Goal: Task Accomplishment & Management: Manage account settings

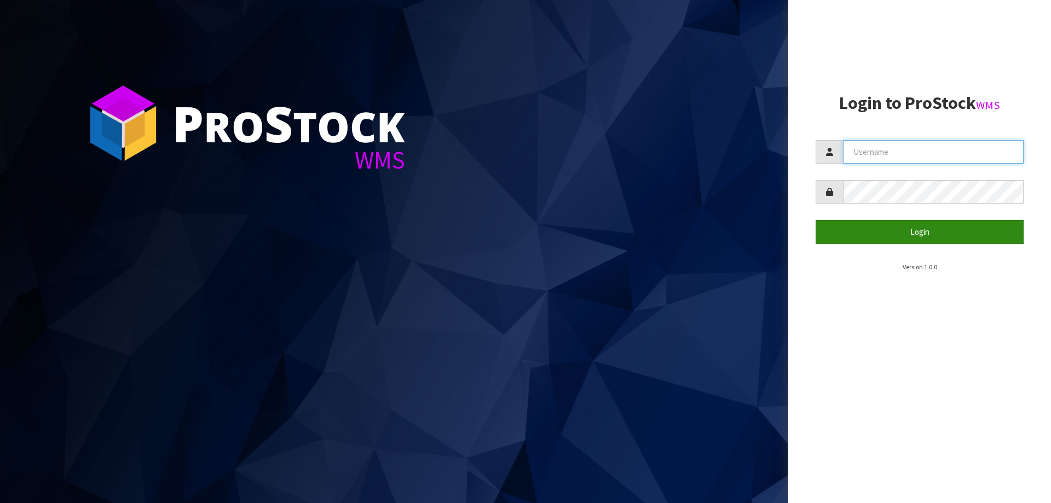
type input "[PERSON_NAME][EMAIL_ADDRESS][DOMAIN_NAME]"
click at [901, 227] on button "Login" at bounding box center [920, 232] width 208 height 24
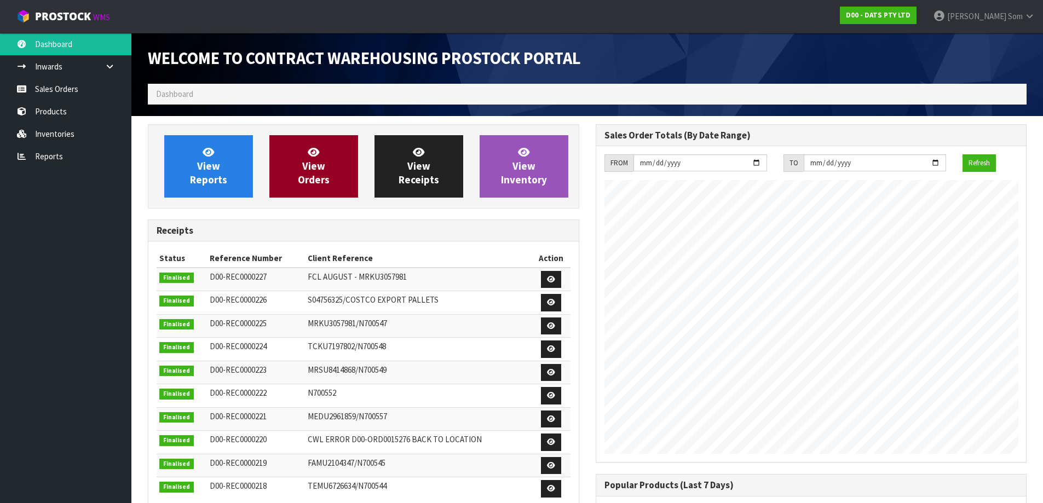
scroll to position [607, 447]
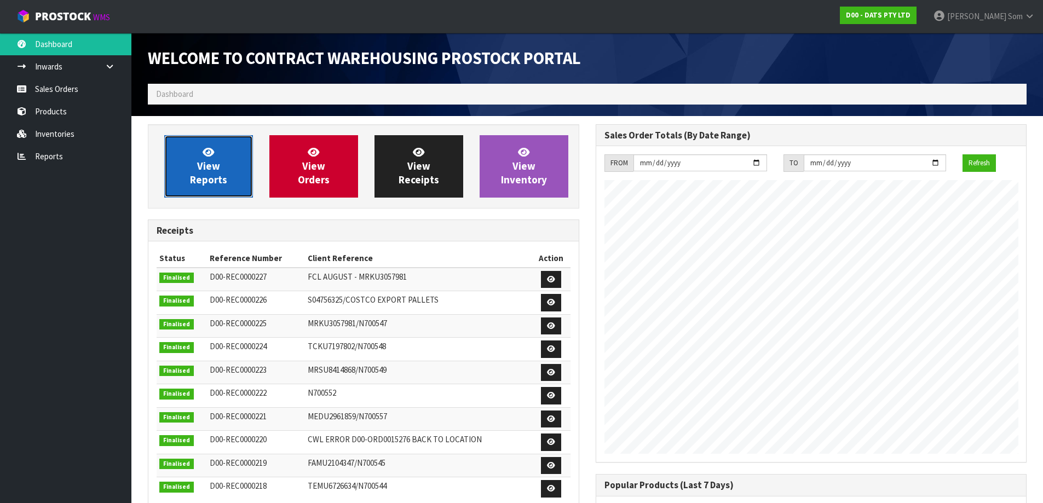
click at [249, 168] on link "View Reports" at bounding box center [208, 166] width 89 height 62
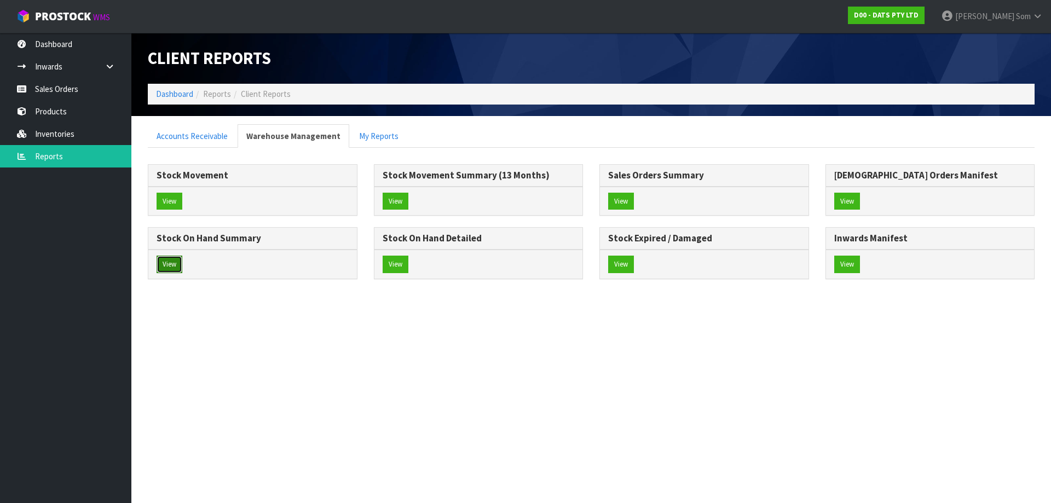
click at [161, 258] on button "View" at bounding box center [170, 265] width 26 height 18
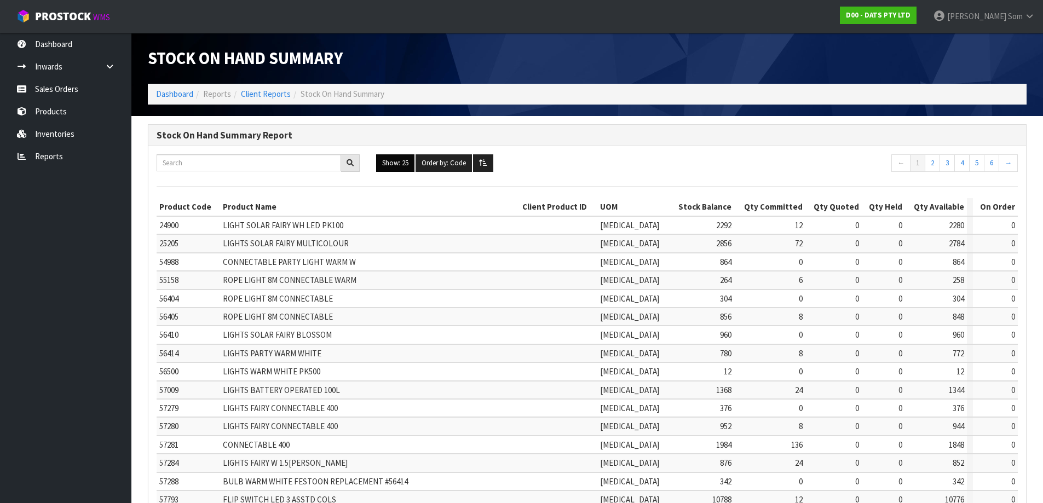
click at [381, 160] on button "Show: 25" at bounding box center [395, 163] width 38 height 18
click at [396, 259] on link "ALL" at bounding box center [420, 258] width 87 height 15
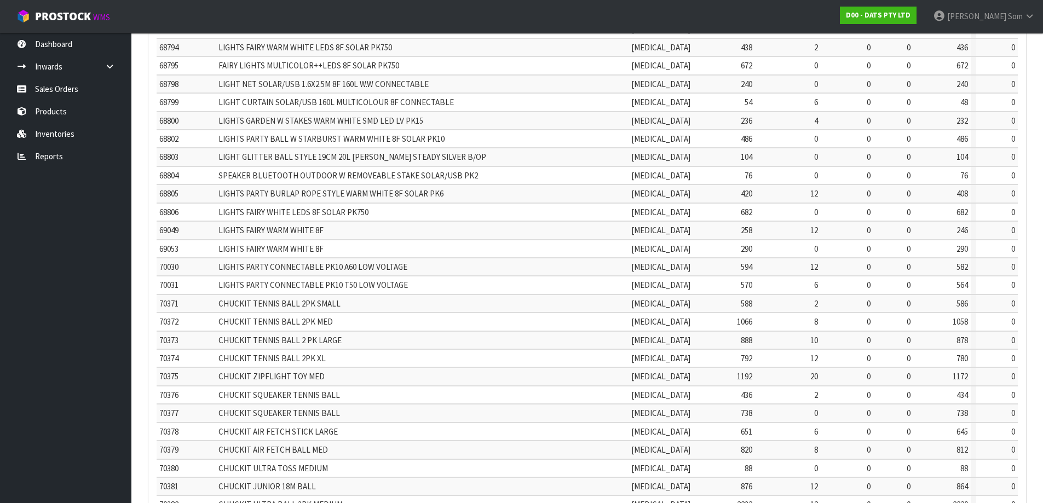
scroll to position [2324, 0]
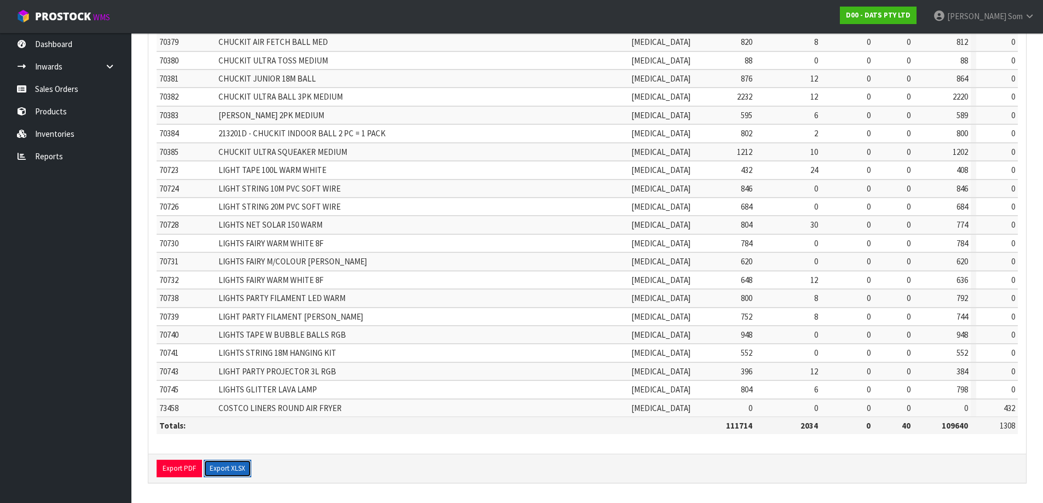
click at [229, 470] on button "Export XLSX" at bounding box center [228, 469] width 48 height 18
